Goal: Transaction & Acquisition: Purchase product/service

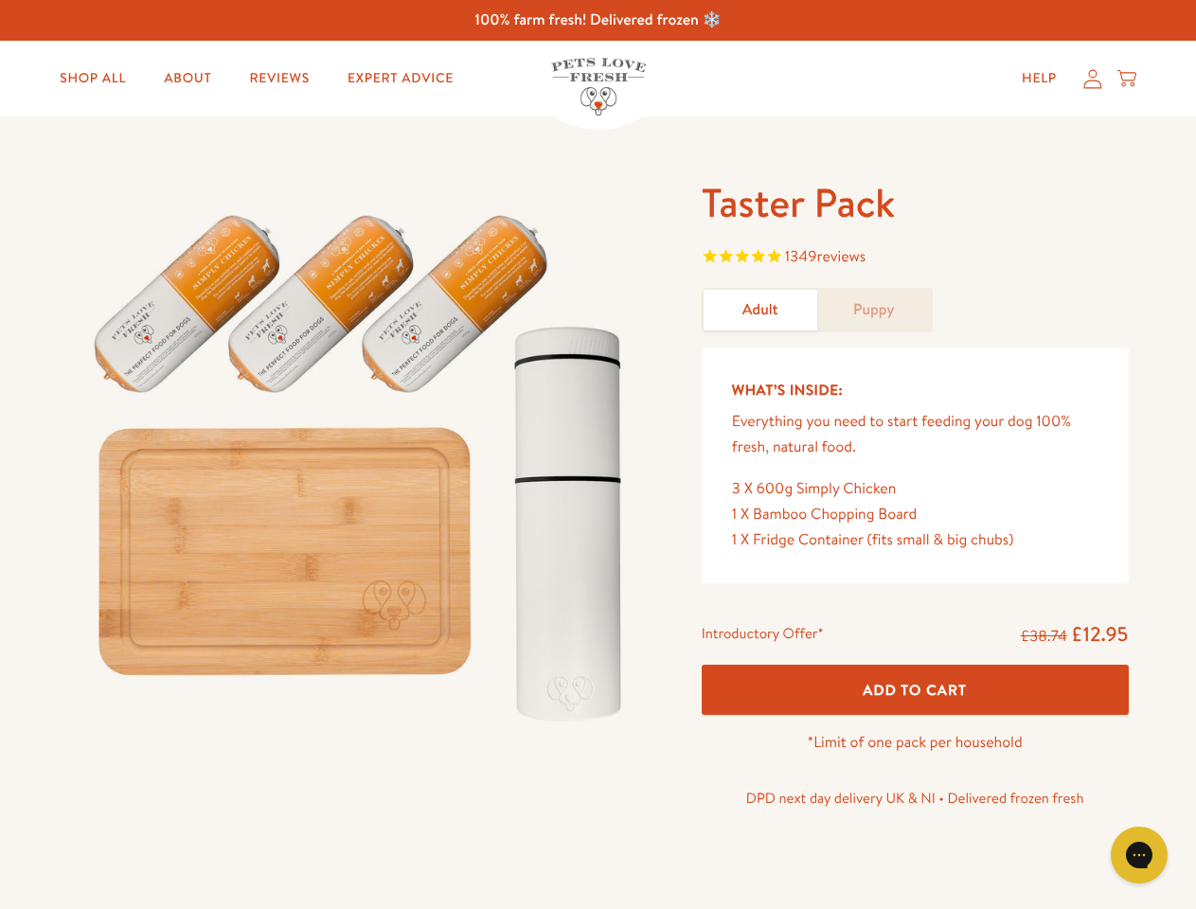
click at [598, 455] on img at bounding box center [362, 459] width 588 height 565
click at [915, 259] on span "1349 reviews" at bounding box center [915, 258] width 427 height 28
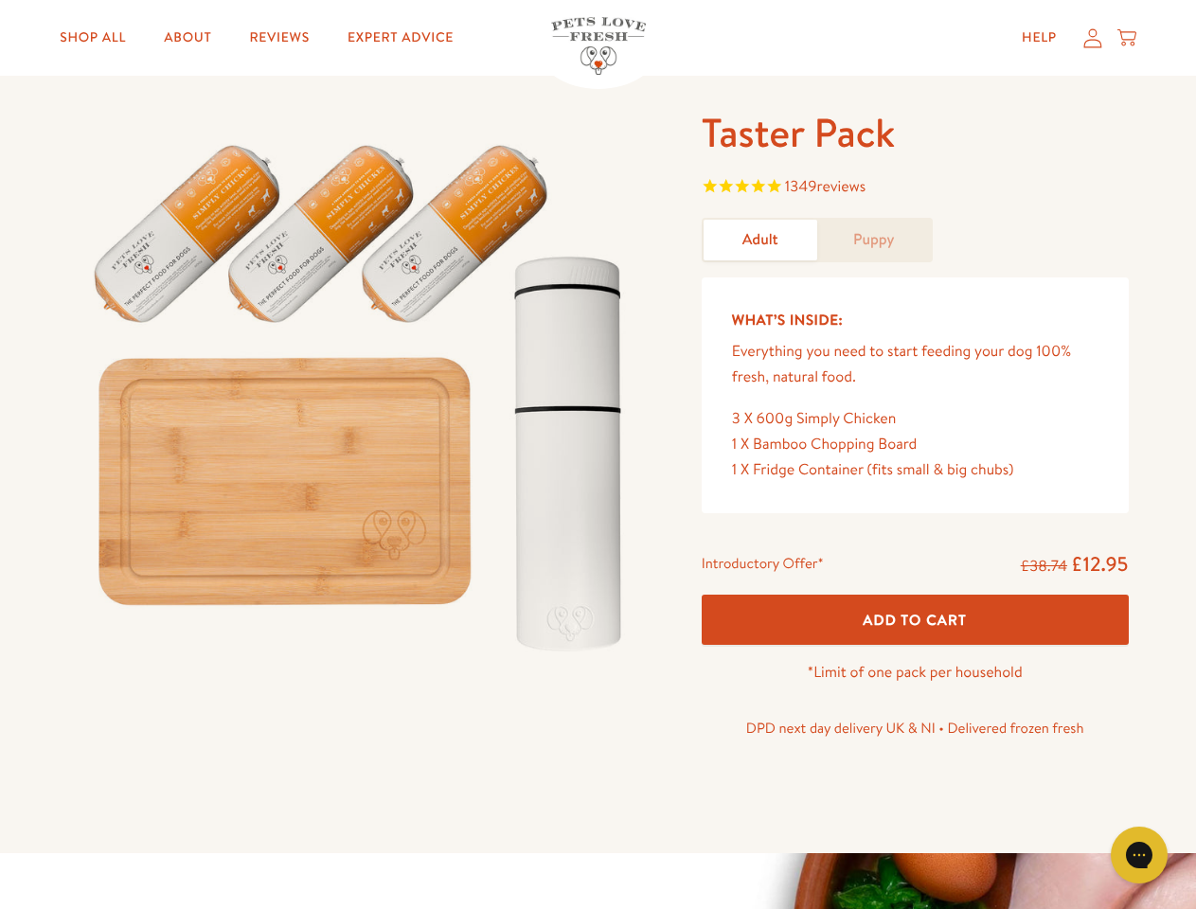
click at [915, 690] on div "Introductory Offer* £38.74 £12.95 Add To Cart *Limit of one pack per household …" at bounding box center [916, 653] width 458 height 218
click at [1140, 855] on icon "Gorgias live chat" at bounding box center [1139, 855] width 18 height 18
